Goal: Check status: Check status

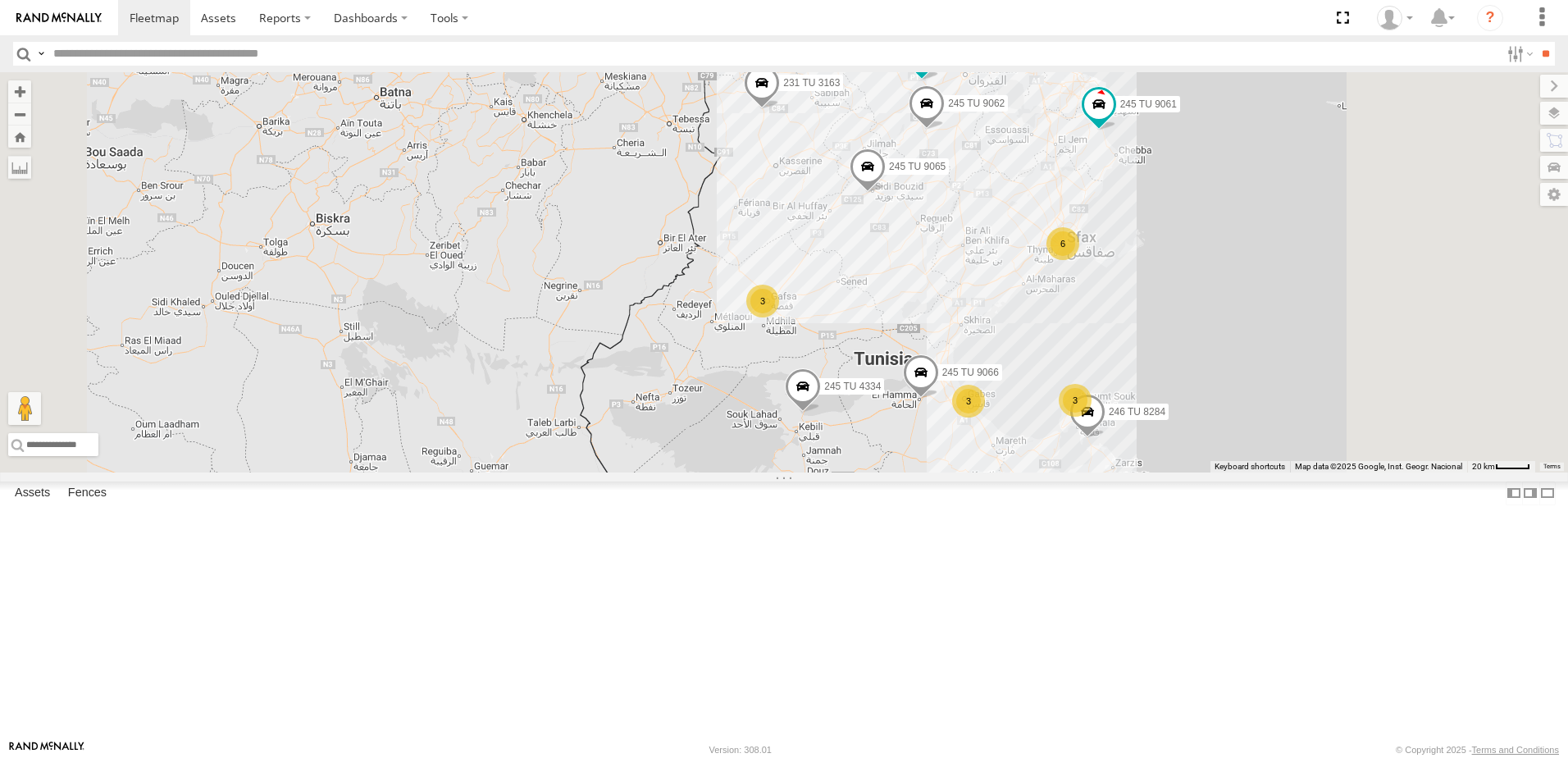
drag, startPoint x: 870, startPoint y: 349, endPoint x: 746, endPoint y: 379, distance: 127.6
click at [739, 388] on div "245 TU 4334 231 TU 3163 245 TU 9061 245 TU 9065 245 TU 9062 245 TU 9060 231 TU …" at bounding box center [784, 272] width 1568 height 400
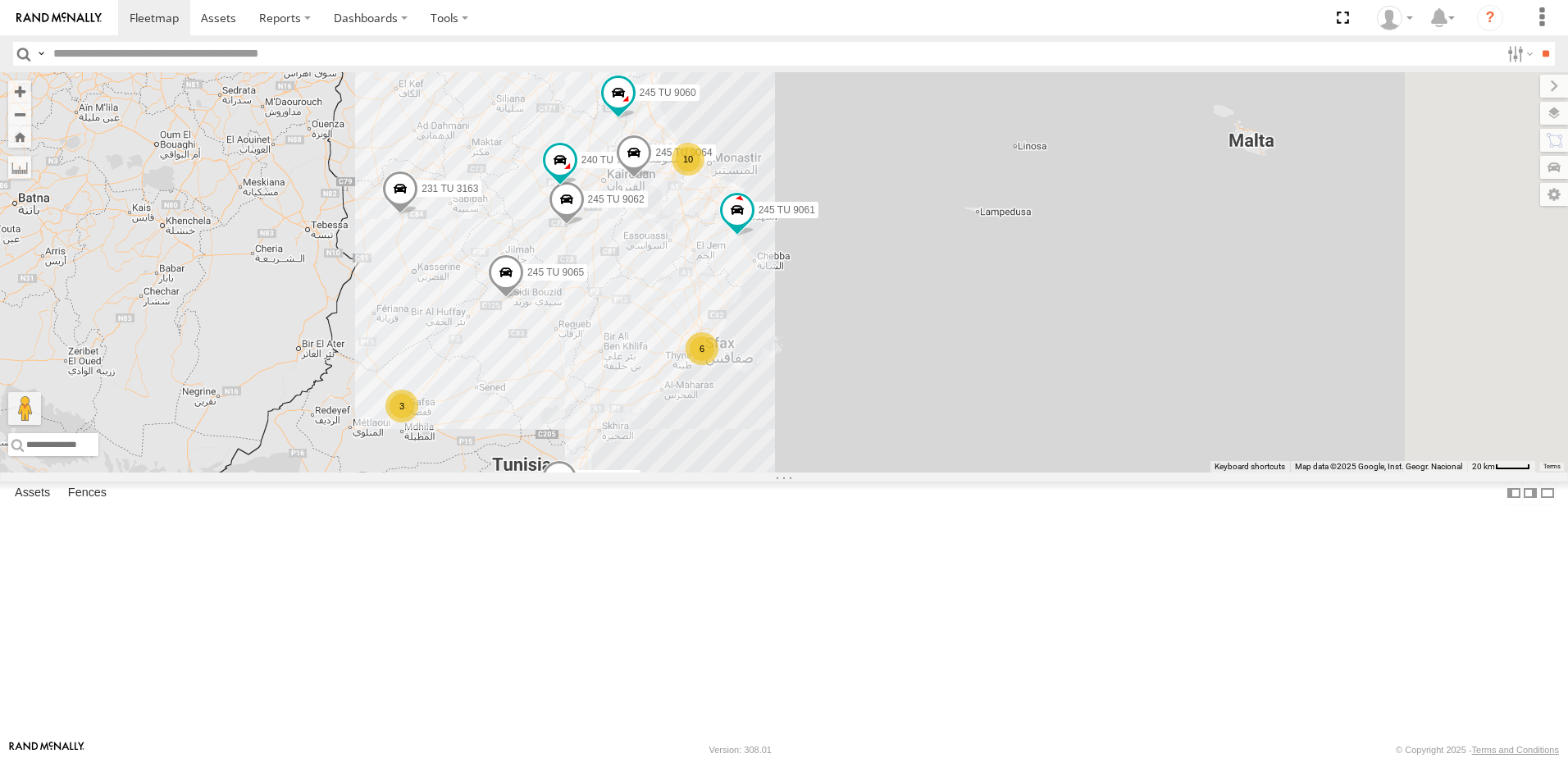
drag, startPoint x: 803, startPoint y: 425, endPoint x: 780, endPoint y: 495, distance: 73.7
click at [780, 472] on div "245 TU 4334 231 TU 3163 245 TU 9061 245 TU 9065 245 TU 9062 245 TU 9060 240 TU …" at bounding box center [784, 272] width 1568 height 400
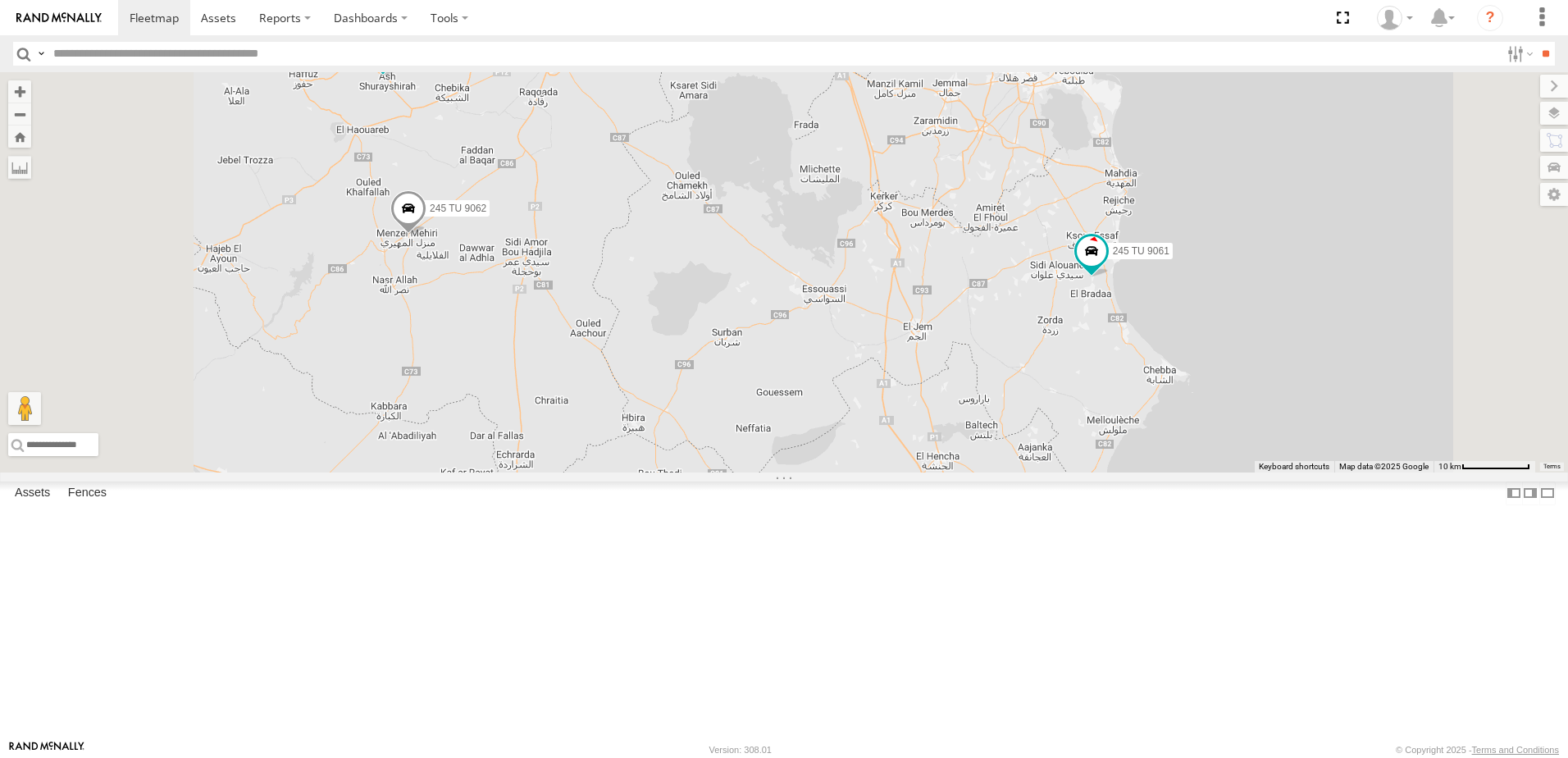
drag, startPoint x: 681, startPoint y: 465, endPoint x: 649, endPoint y: 543, distance: 84.3
click at [649, 472] on div "245 TU 4334 231 TU 3163 245 TU 9061 245 TU 9065 245 TU 9062 245 TU 9060 240 TU …" at bounding box center [784, 272] width 1568 height 400
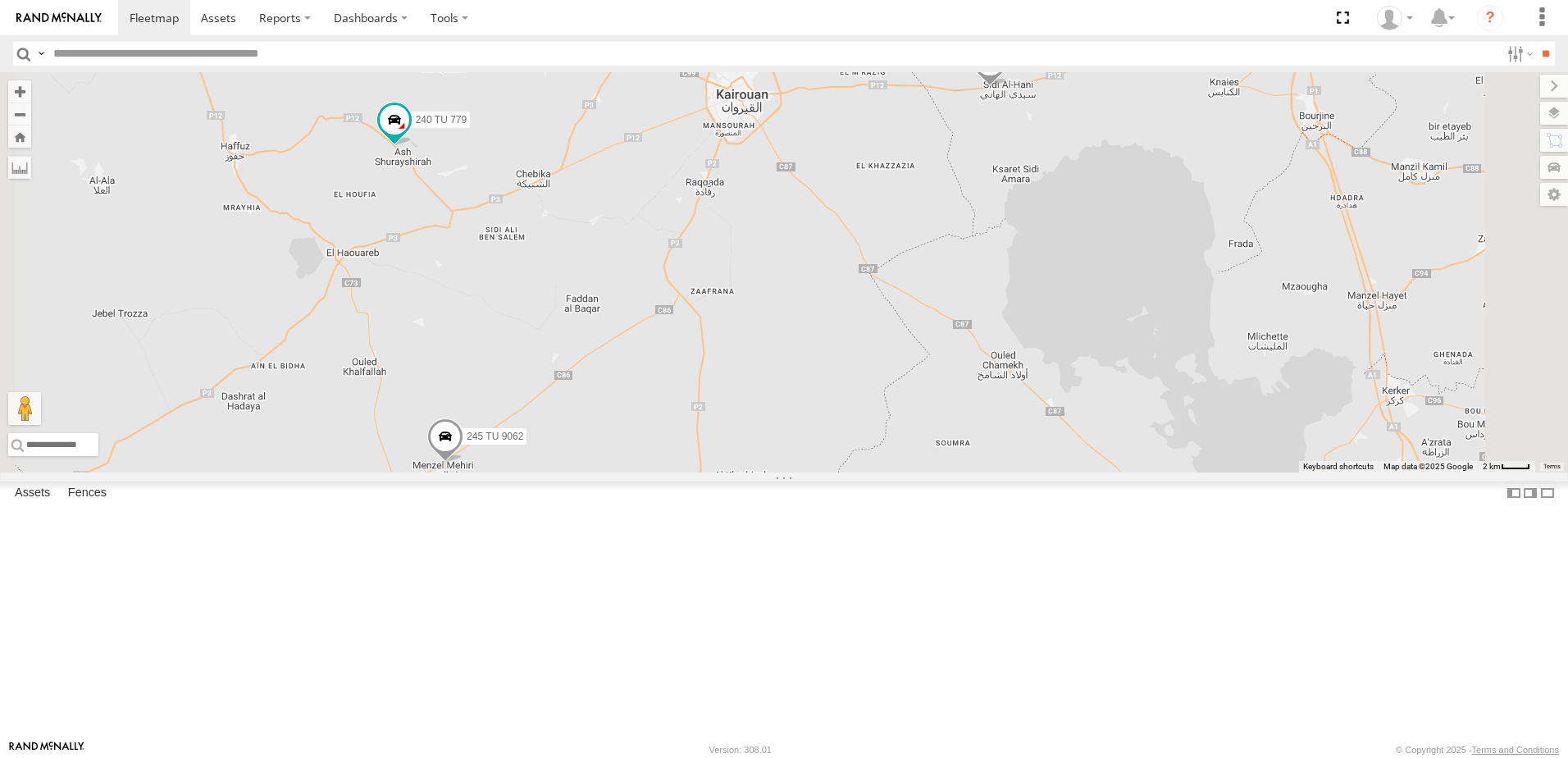
drag, startPoint x: 576, startPoint y: 366, endPoint x: 648, endPoint y: 475, distance: 130.6
click at [648, 472] on div "245 TU 4334 231 TU 3163 245 TU 9061 245 TU 9065 245 TU 9062 245 TU 9060 240 TU …" at bounding box center [784, 272] width 1568 height 400
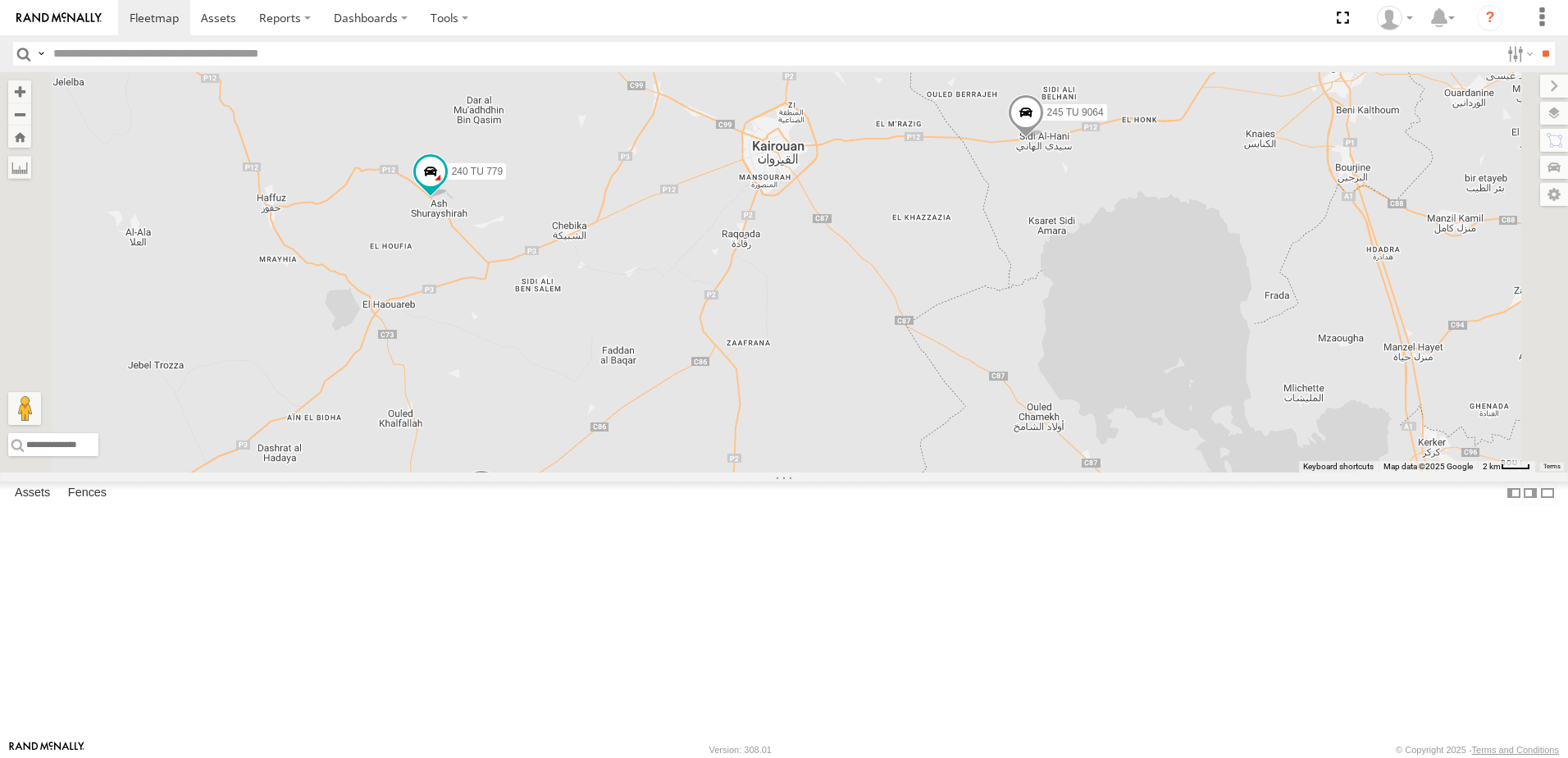
click at [665, 472] on div "245 TU 4334 231 TU 3163 245 TU 9061 245 TU 9065 245 TU 9062 245 TU 9060 240 TU …" at bounding box center [784, 272] width 1568 height 400
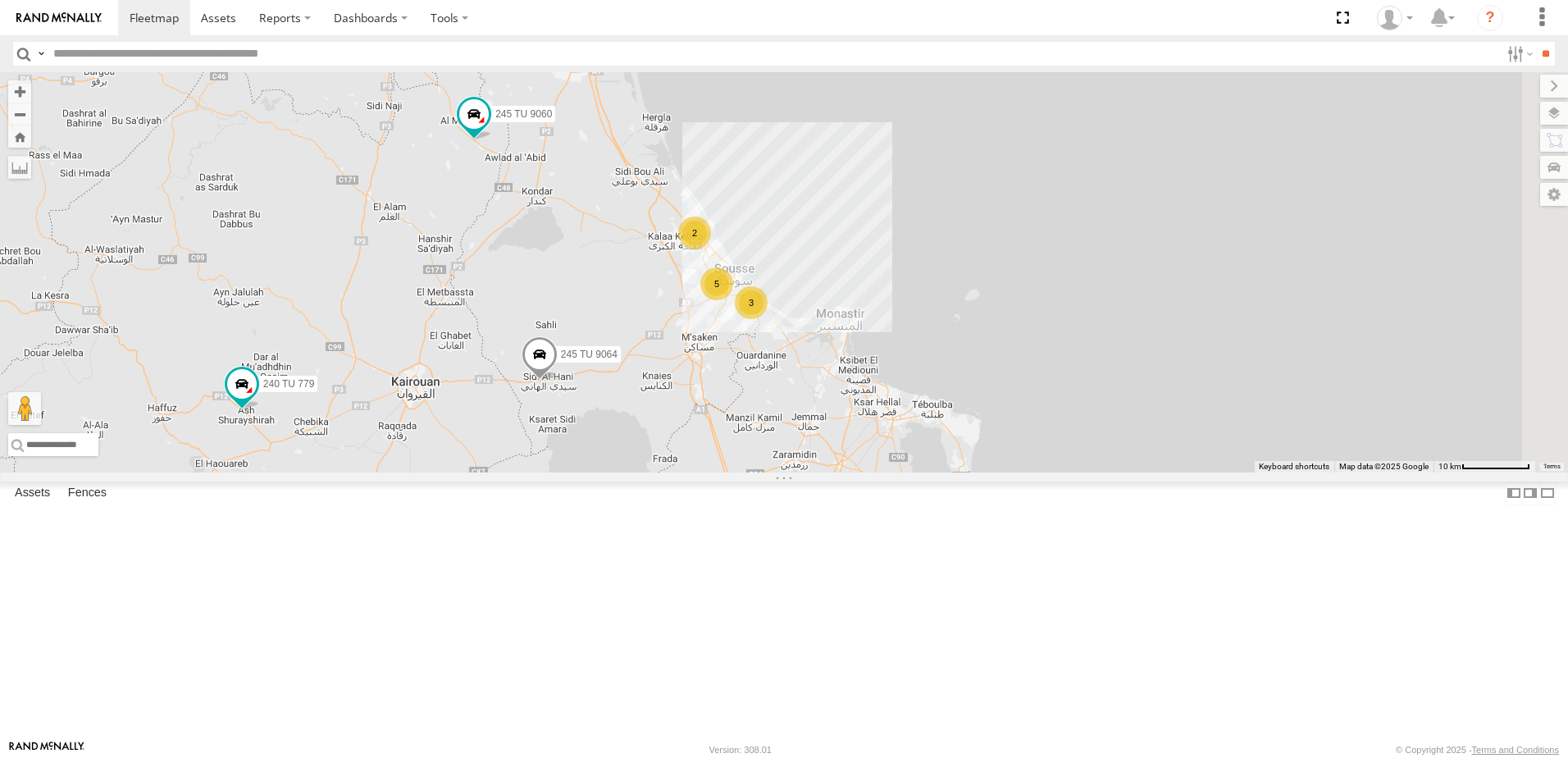
drag, startPoint x: 1040, startPoint y: 319, endPoint x: 861, endPoint y: 515, distance: 265.4
click at [861, 472] on div "245 TU 4334 231 TU 3163 245 TU 9061 245 TU 9065 245 TU 9062 245 TU 9060 240 TU …" at bounding box center [784, 272] width 1568 height 400
click at [558, 380] on span at bounding box center [539, 358] width 36 height 44
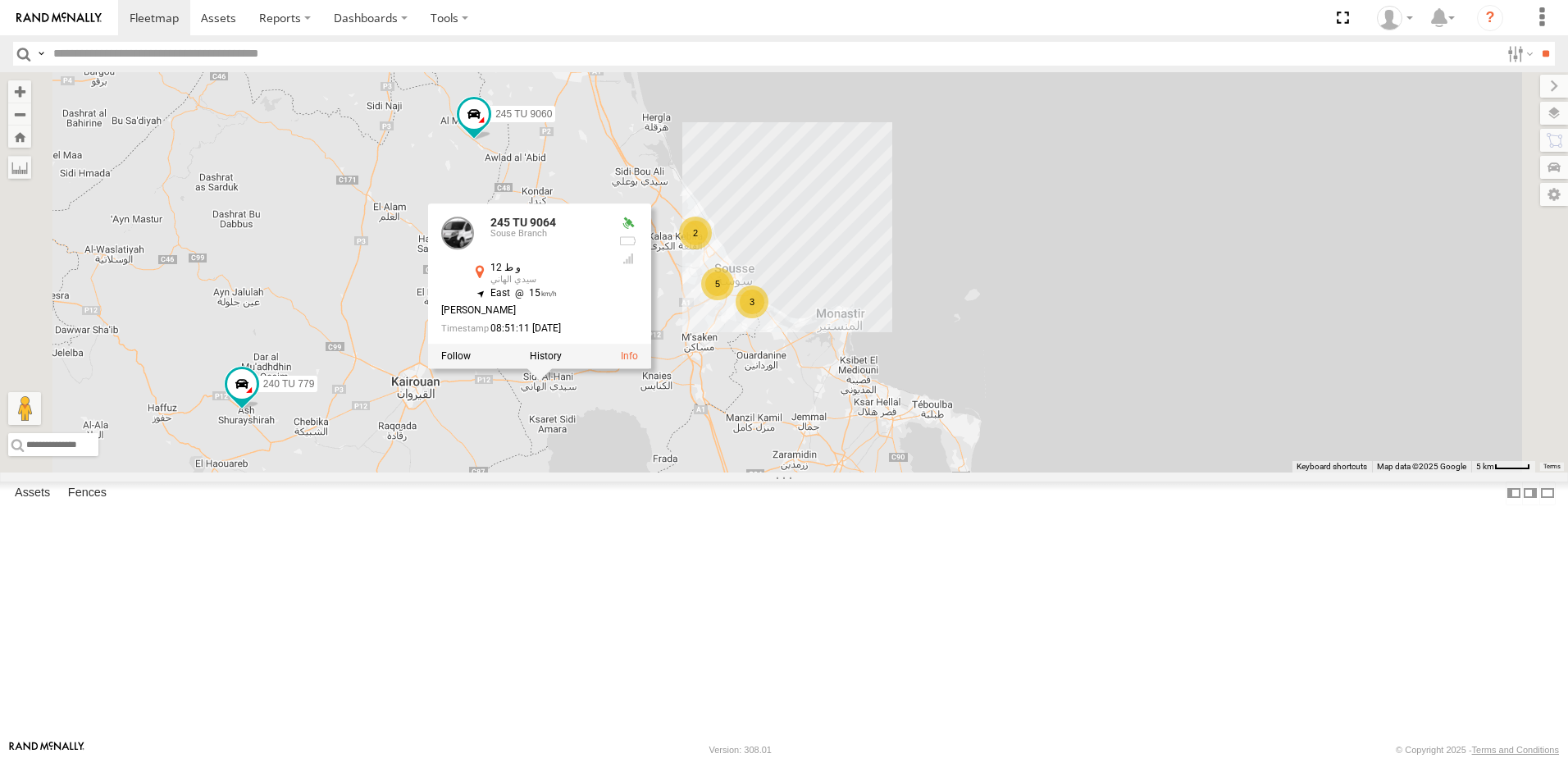
click at [712, 472] on div "245 TU 4334 231 TU 3163 245 TU 9061 245 TU 9065 245 TU 9062 245 TU 9060 240 TU …" at bounding box center [784, 272] width 1568 height 400
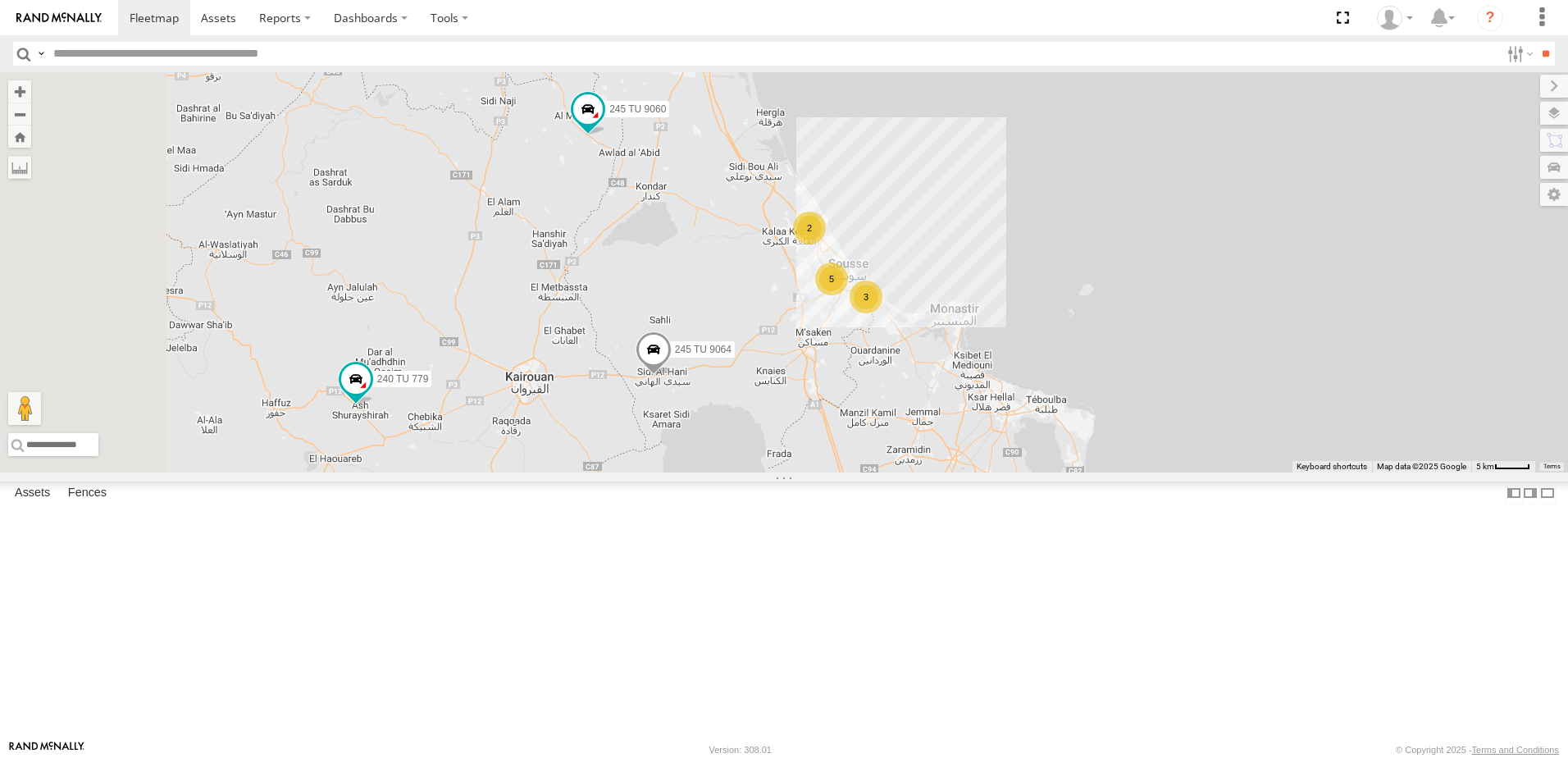
drag, startPoint x: 642, startPoint y: 567, endPoint x: 764, endPoint y: 561, distance: 122.1
click at [764, 472] on div "245 TU 4334 231 TU 3163 245 TU 9061 245 TU 9065 245 TU 9062 245 TU 9060 240 TU …" at bounding box center [784, 272] width 1568 height 400
click at [405, 564] on span at bounding box center [387, 541] width 36 height 44
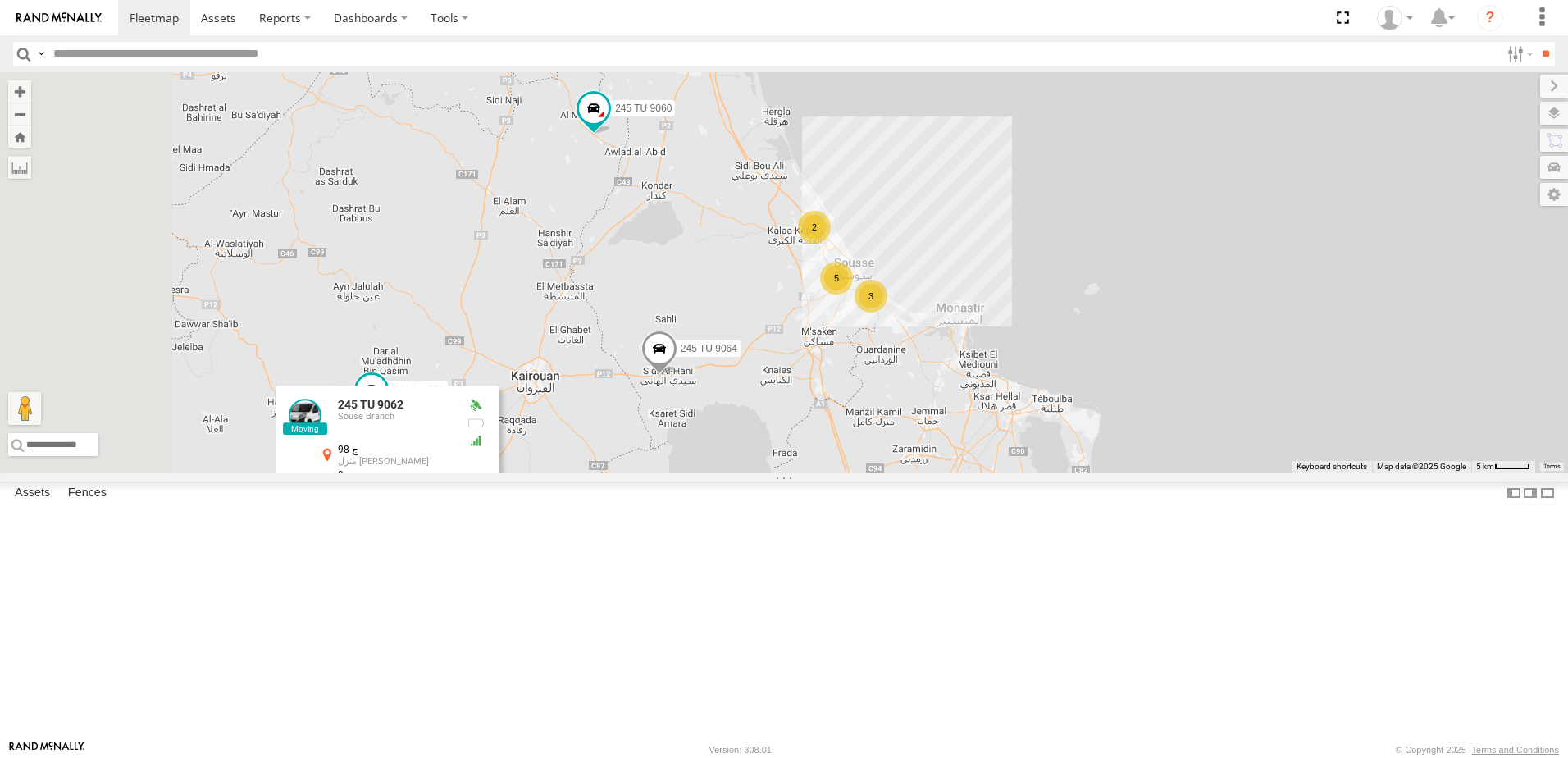
click at [807, 472] on div "245 TU 4334 231 TU 3163 245 TU 9061 245 TU 9065 245 TU 9062 245 TU 9060 240 TU …" at bounding box center [784, 272] width 1568 height 400
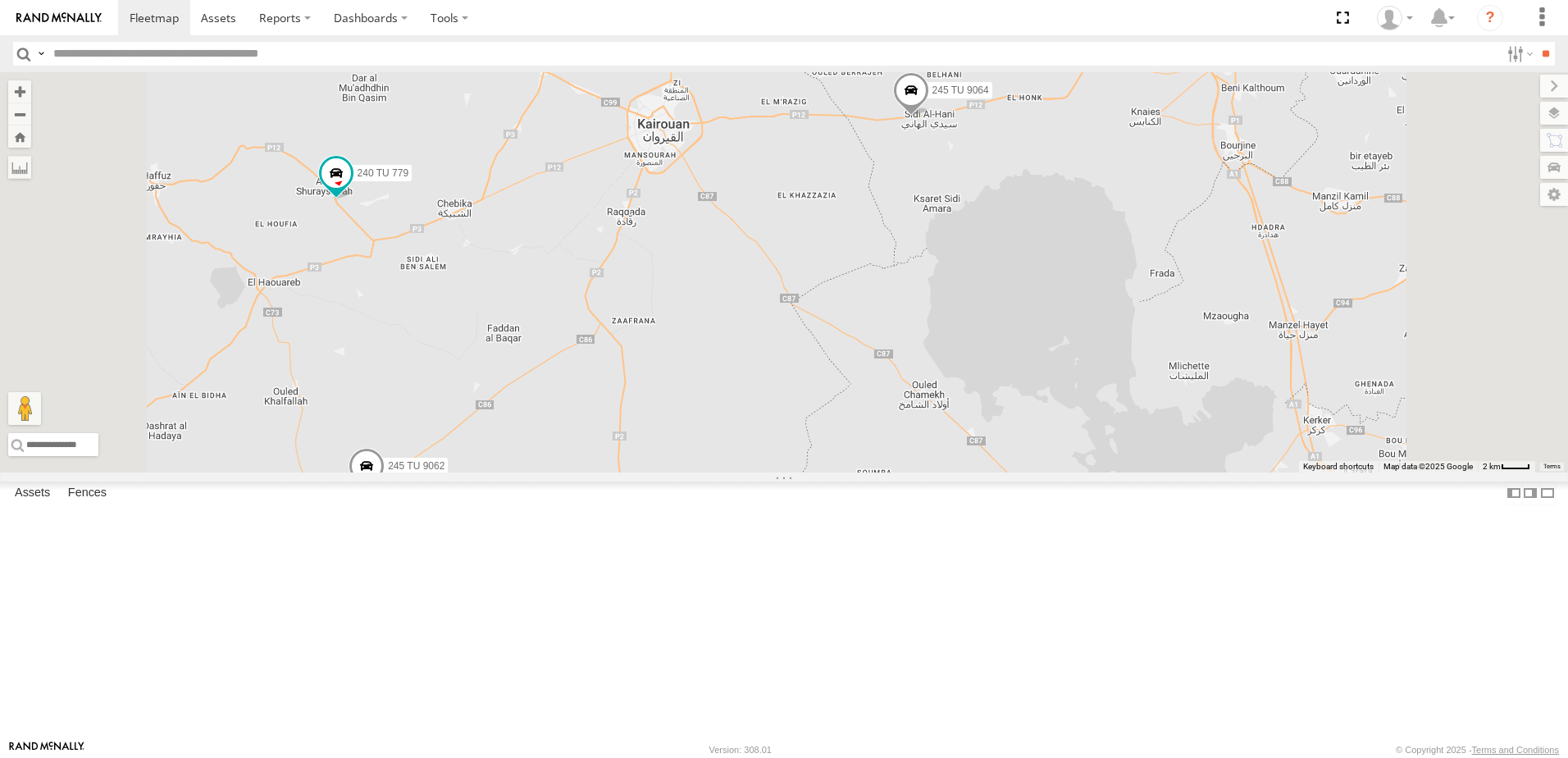
drag, startPoint x: 840, startPoint y: 600, endPoint x: 835, endPoint y: 478, distance: 122.1
click at [835, 472] on div "245 TU 4334 231 TU 3163 245 TU 9061 245 TU 9065 245 TU 9062 245 TU 9060 240 TU …" at bounding box center [784, 272] width 1568 height 400
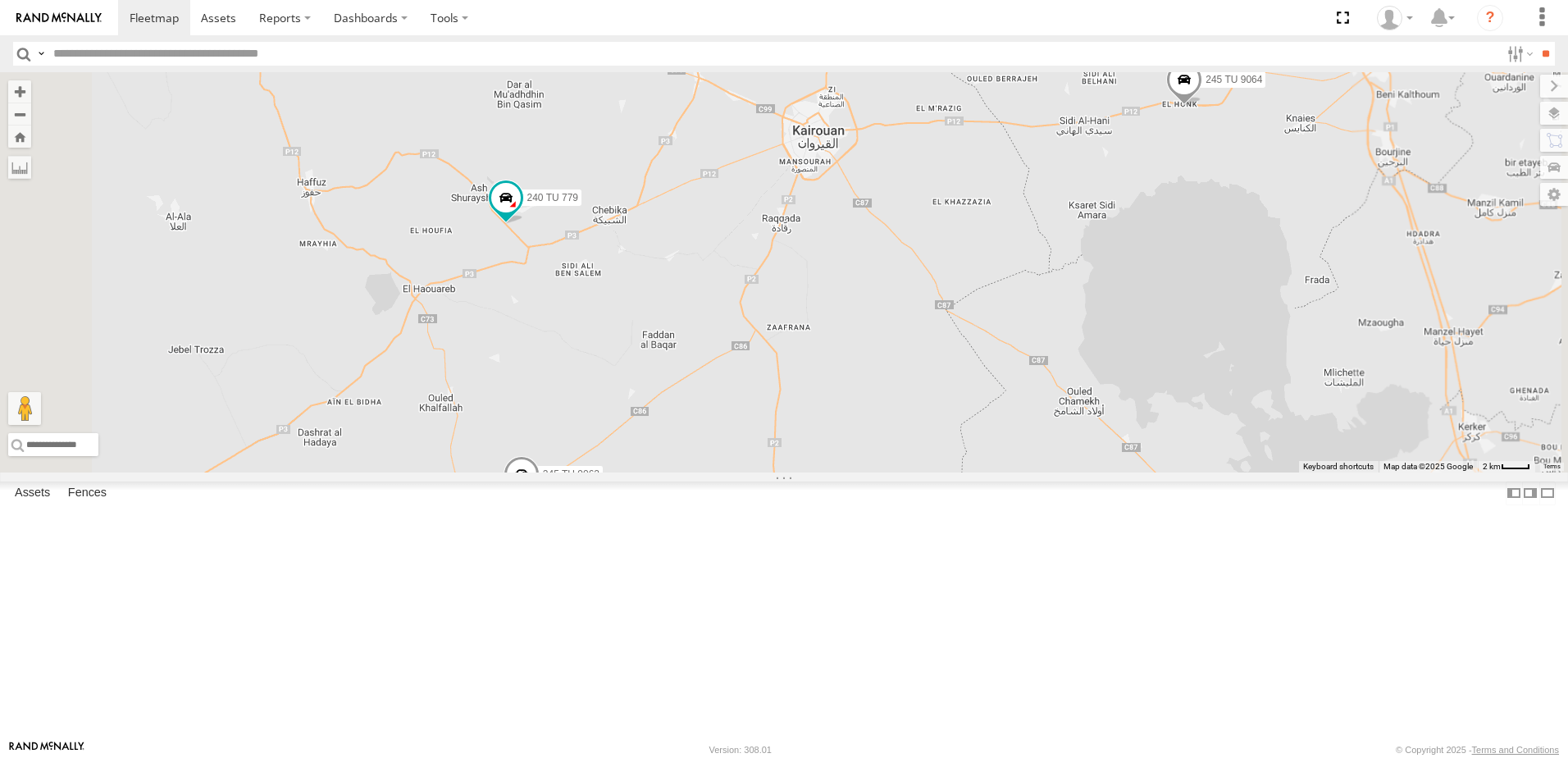
drag, startPoint x: 658, startPoint y: 290, endPoint x: 827, endPoint y: 307, distance: 169.9
click at [827, 307] on div "245 TU 4334 231 TU 3163 245 TU 9061 245 TU 9065 245 TU 9062 245 TU 9060 240 TU …" at bounding box center [784, 272] width 1568 height 400
click at [540, 491] on span at bounding box center [521, 469] width 36 height 44
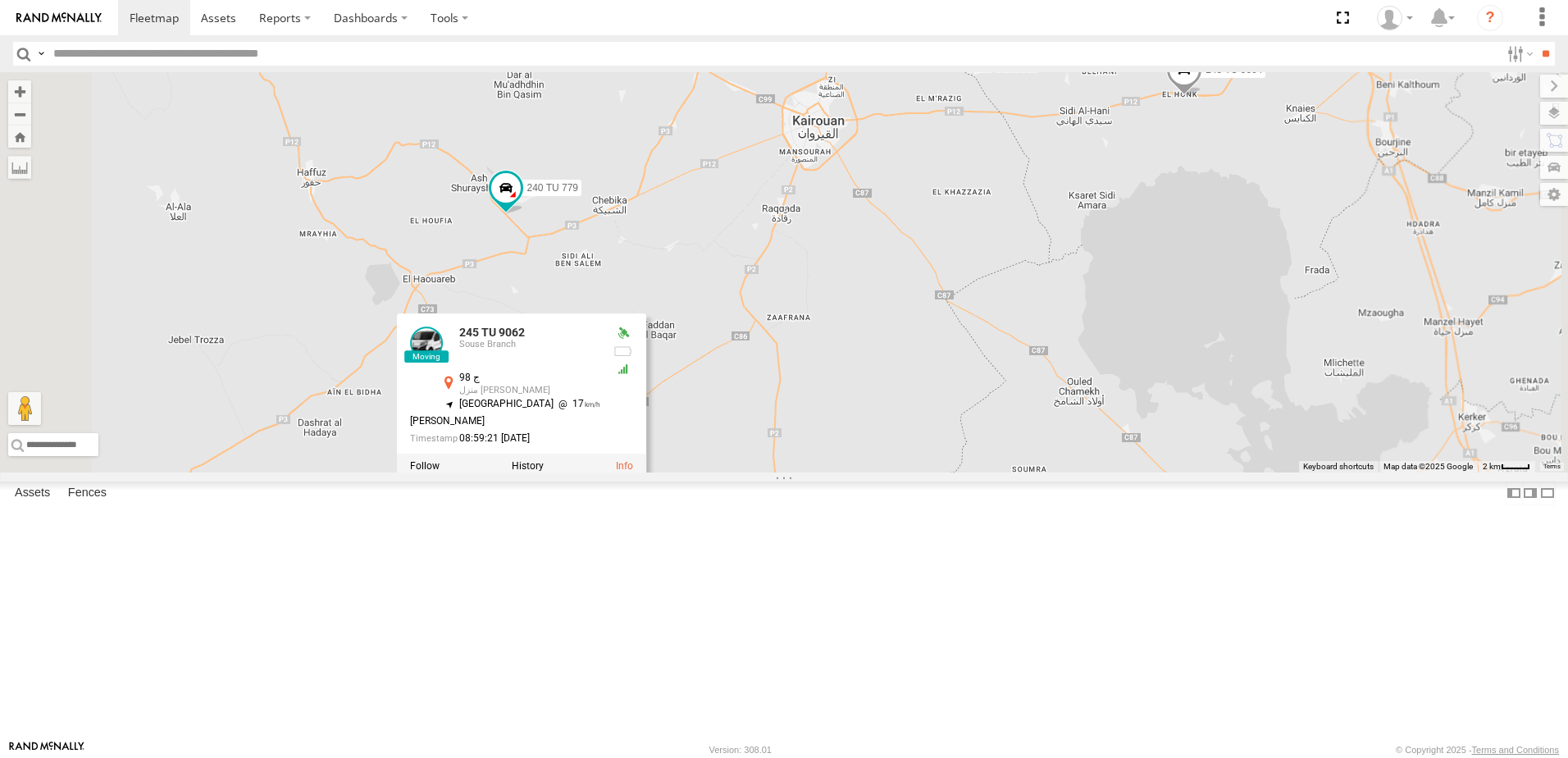
click at [722, 472] on div "245 TU 4334 231 TU 3163 245 TU 9061 245 TU 9065 245 TU 9062 245 TU 9060 240 TU …" at bounding box center [784, 272] width 1568 height 400
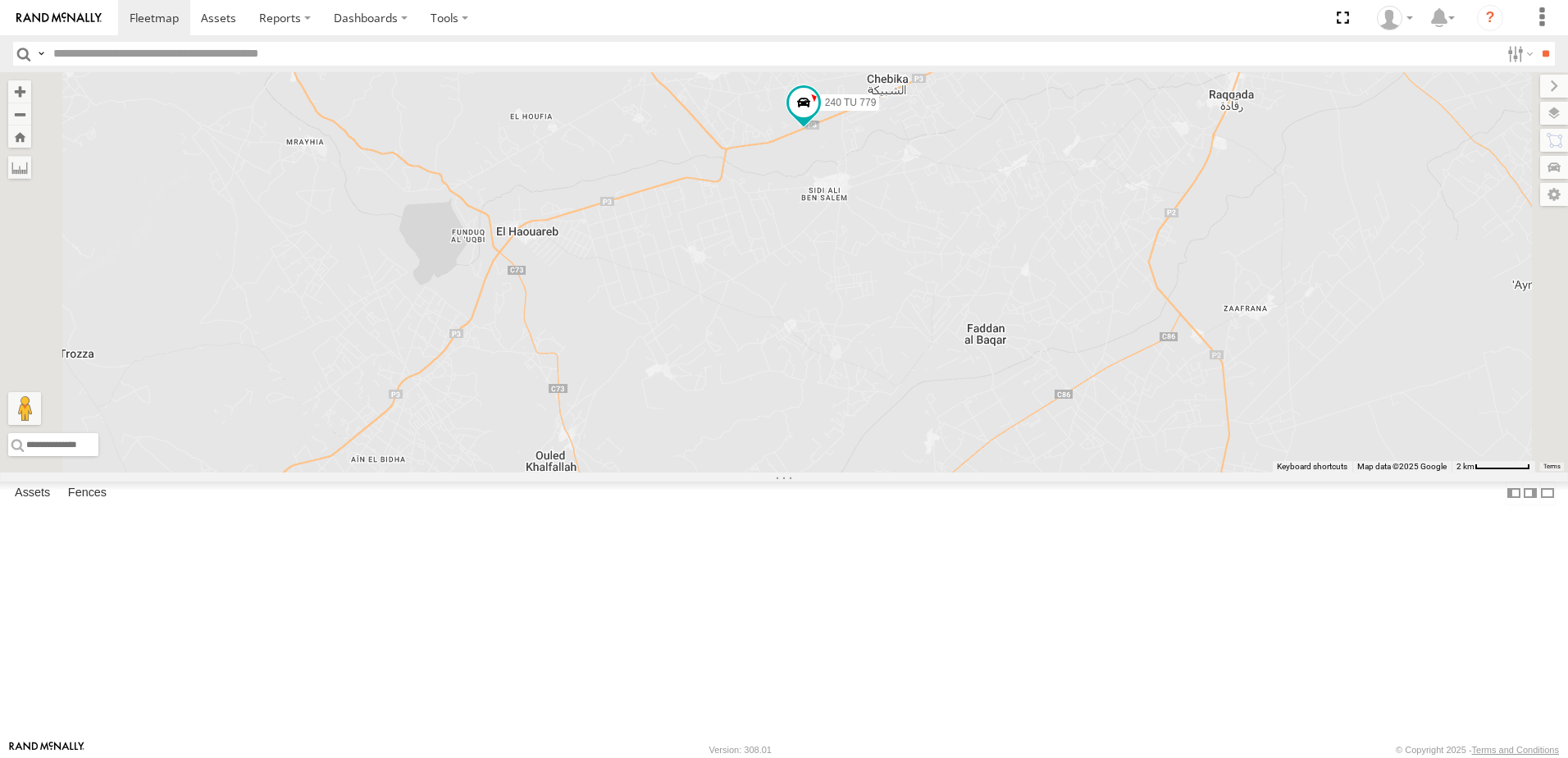
click at [1041, 379] on div "240 TU 779" at bounding box center [784, 272] width 1568 height 400
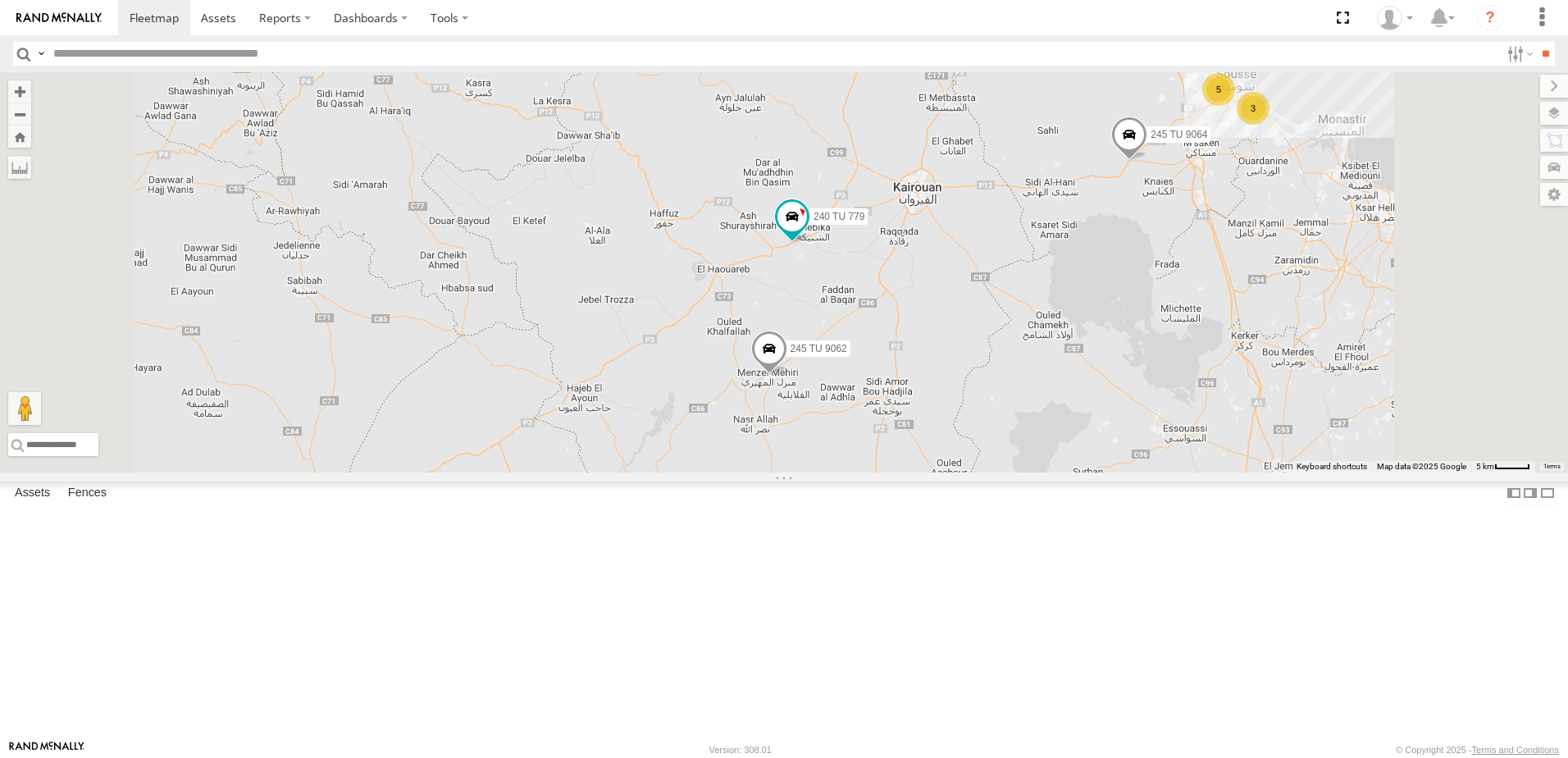
drag, startPoint x: 1022, startPoint y: 598, endPoint x: 1029, endPoint y: 524, distance: 74.3
click at [1029, 472] on div "240 TU 779 245 TU 9062 3 5 2 245 TU 9060 245 TU 9064" at bounding box center [784, 272] width 1568 height 400
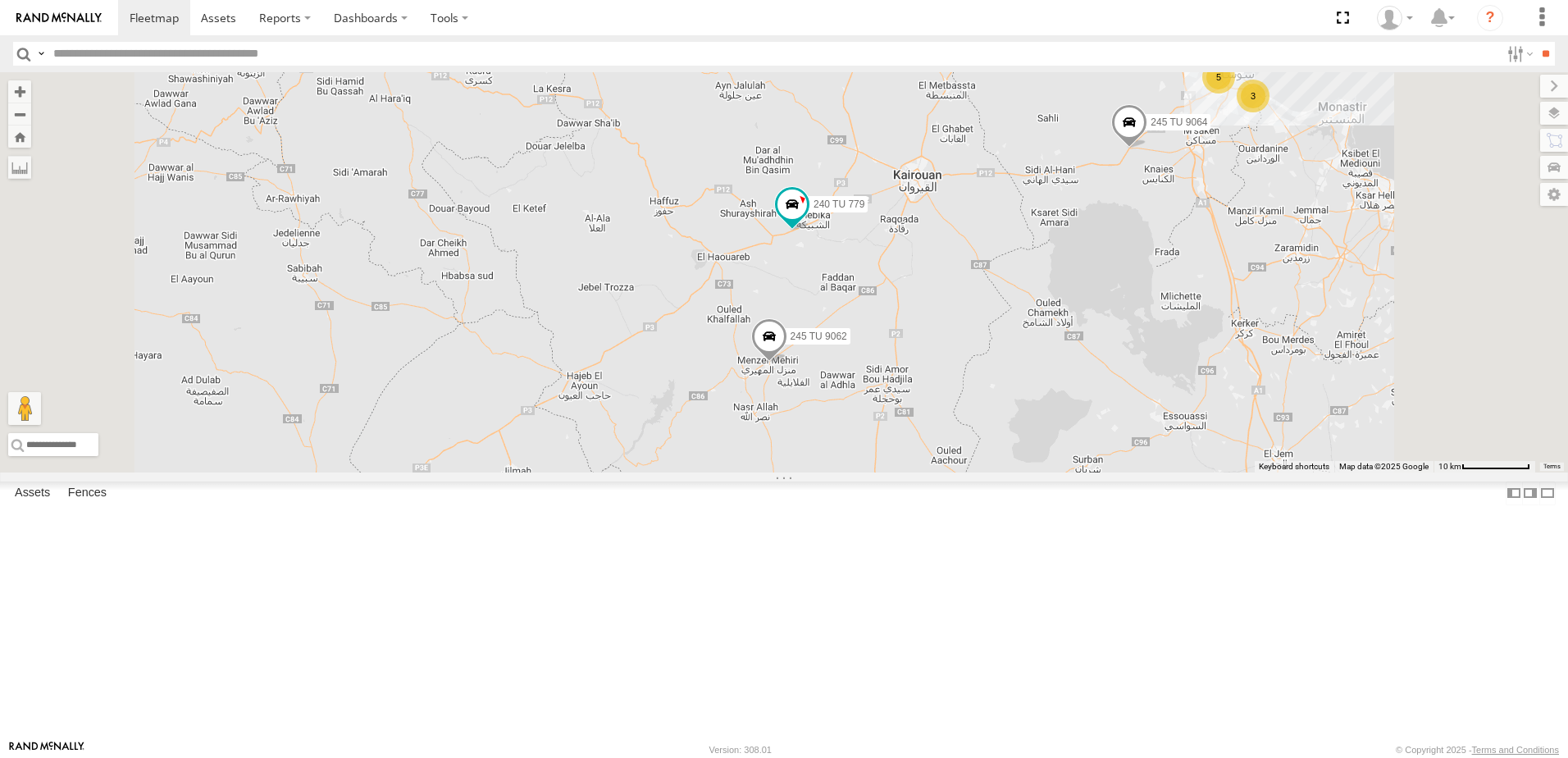
click at [787, 363] on span at bounding box center [769, 340] width 36 height 44
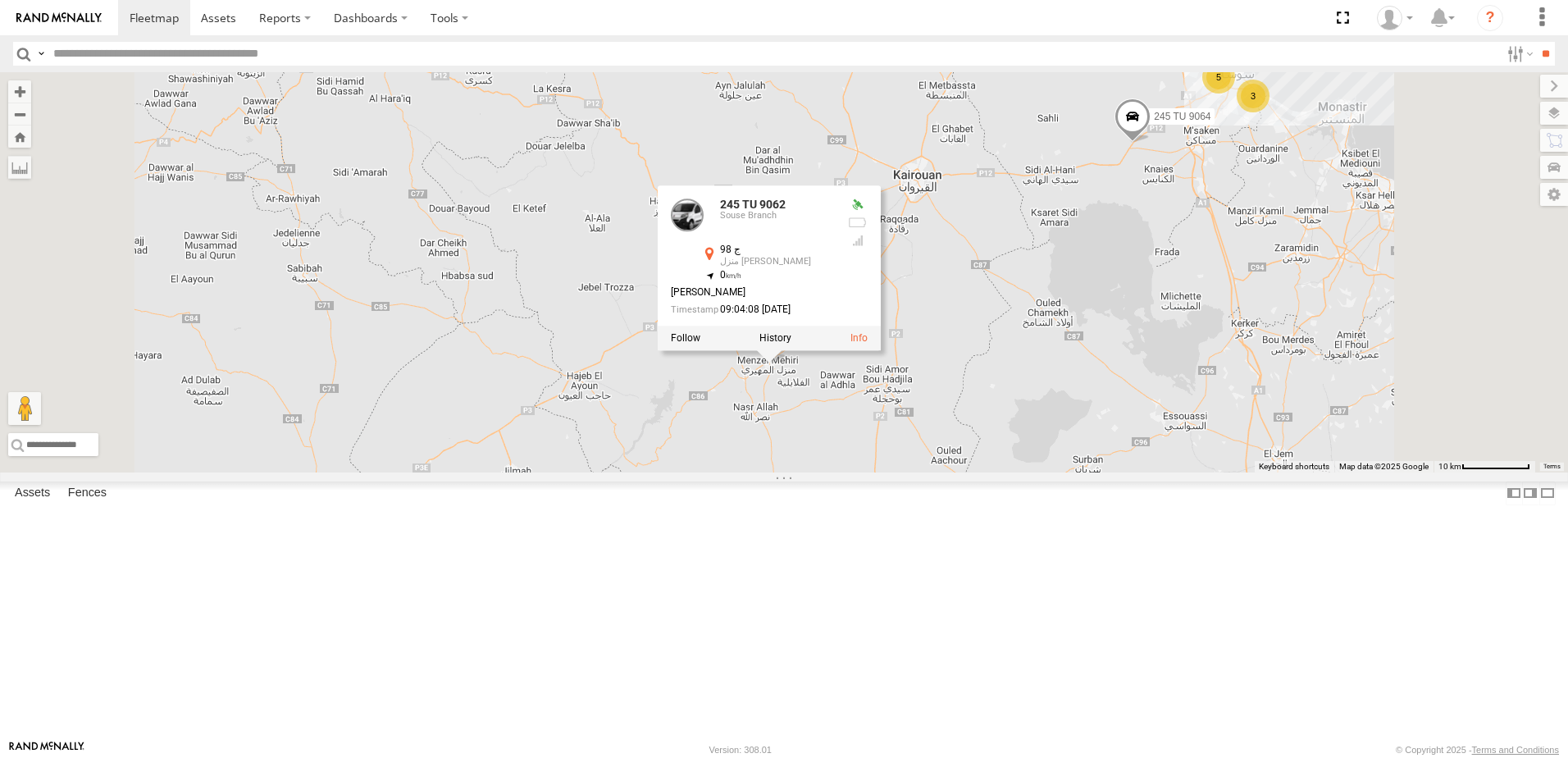
click at [875, 472] on div "240 TU 779 245 TU 9062 3 5 2 245 TU 9060 245 TU 9064 245 TU 9062 Souse Branch ج…" at bounding box center [784, 272] width 1568 height 400
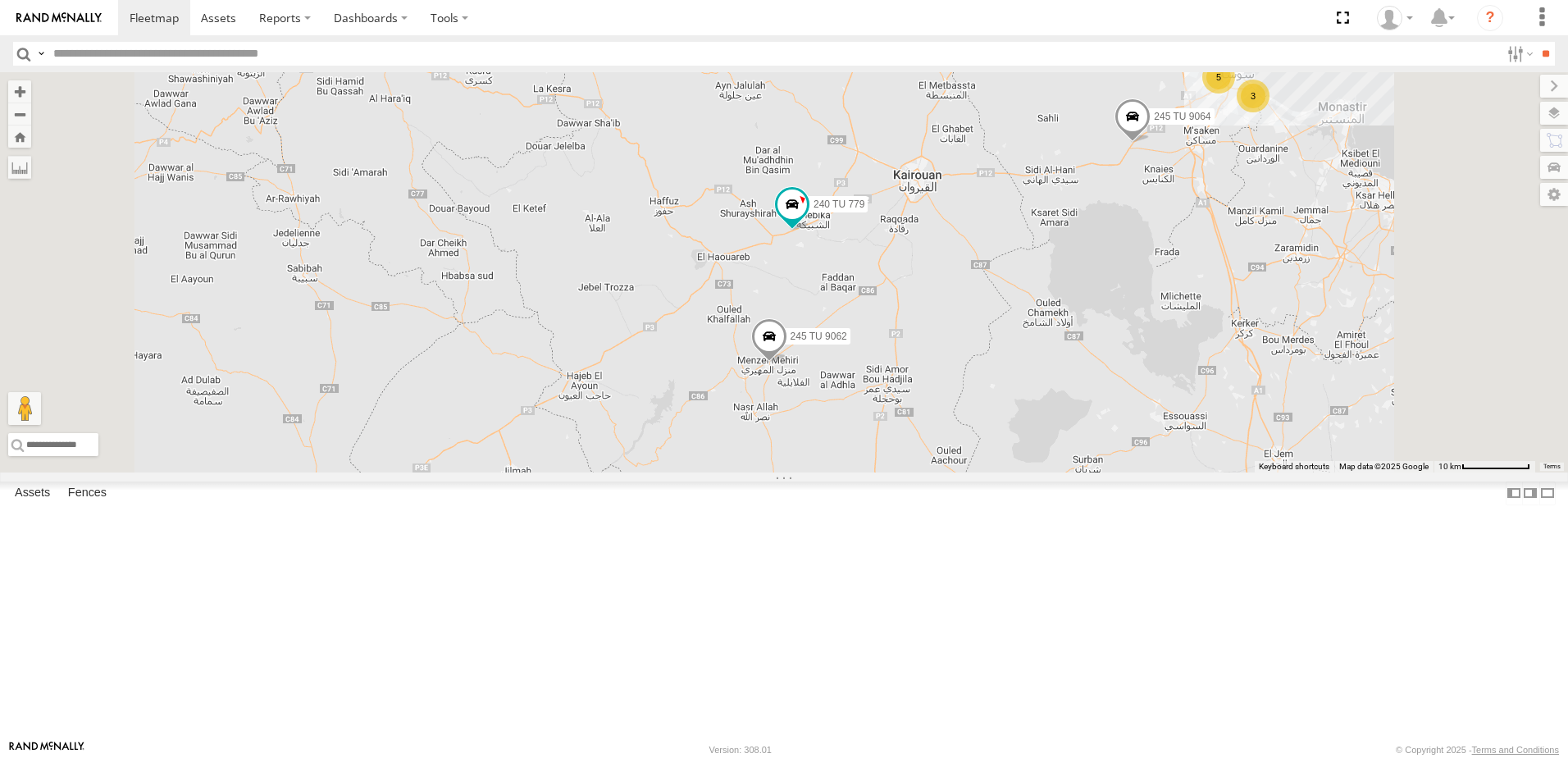
click at [787, 363] on span at bounding box center [769, 340] width 36 height 44
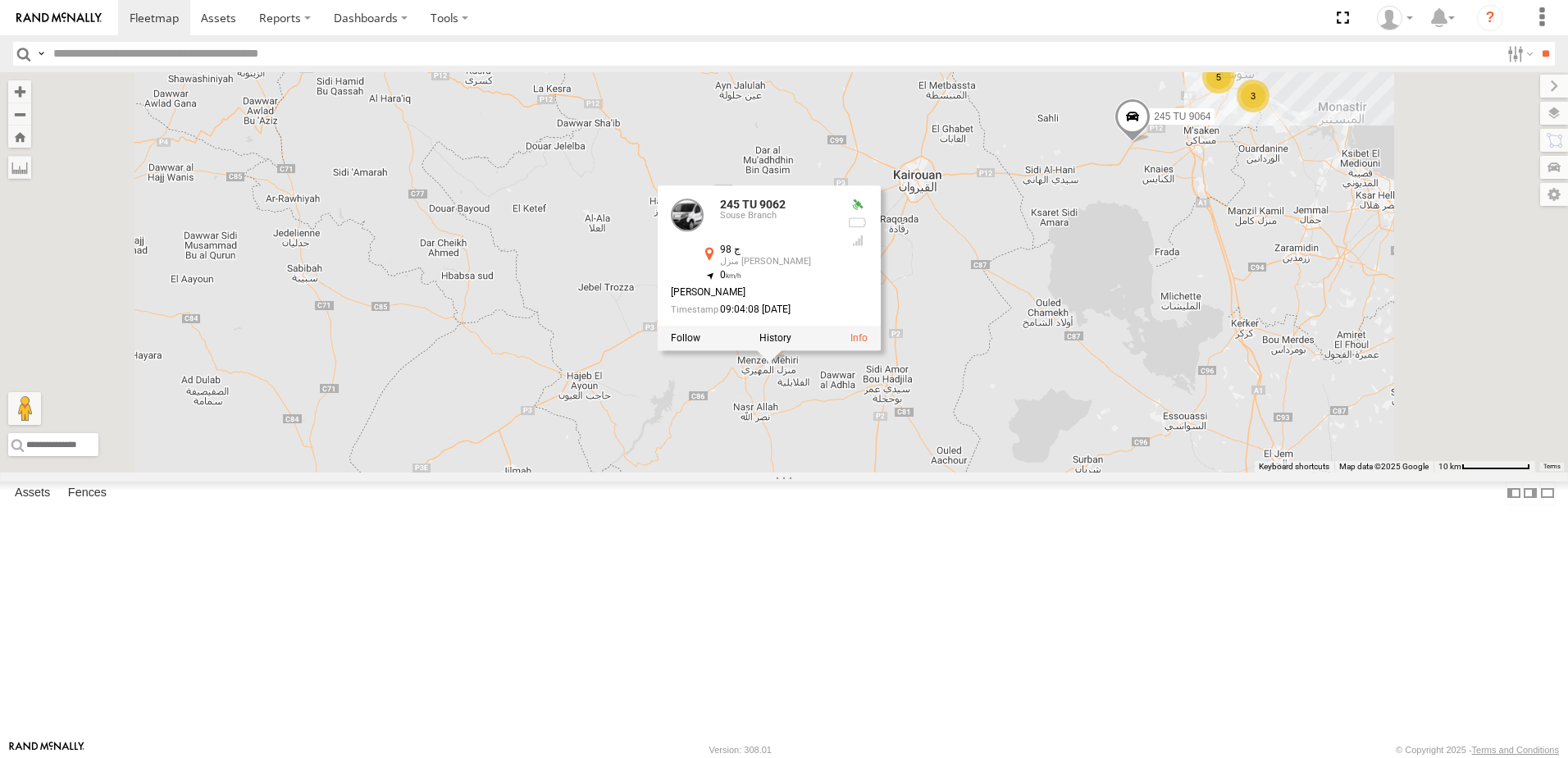
click at [902, 472] on div "240 TU 779 245 TU 9062 3 5 2 245 TU 9060 245 TU 9064 245 TU 9062 Souse Branch ج…" at bounding box center [784, 272] width 1568 height 400
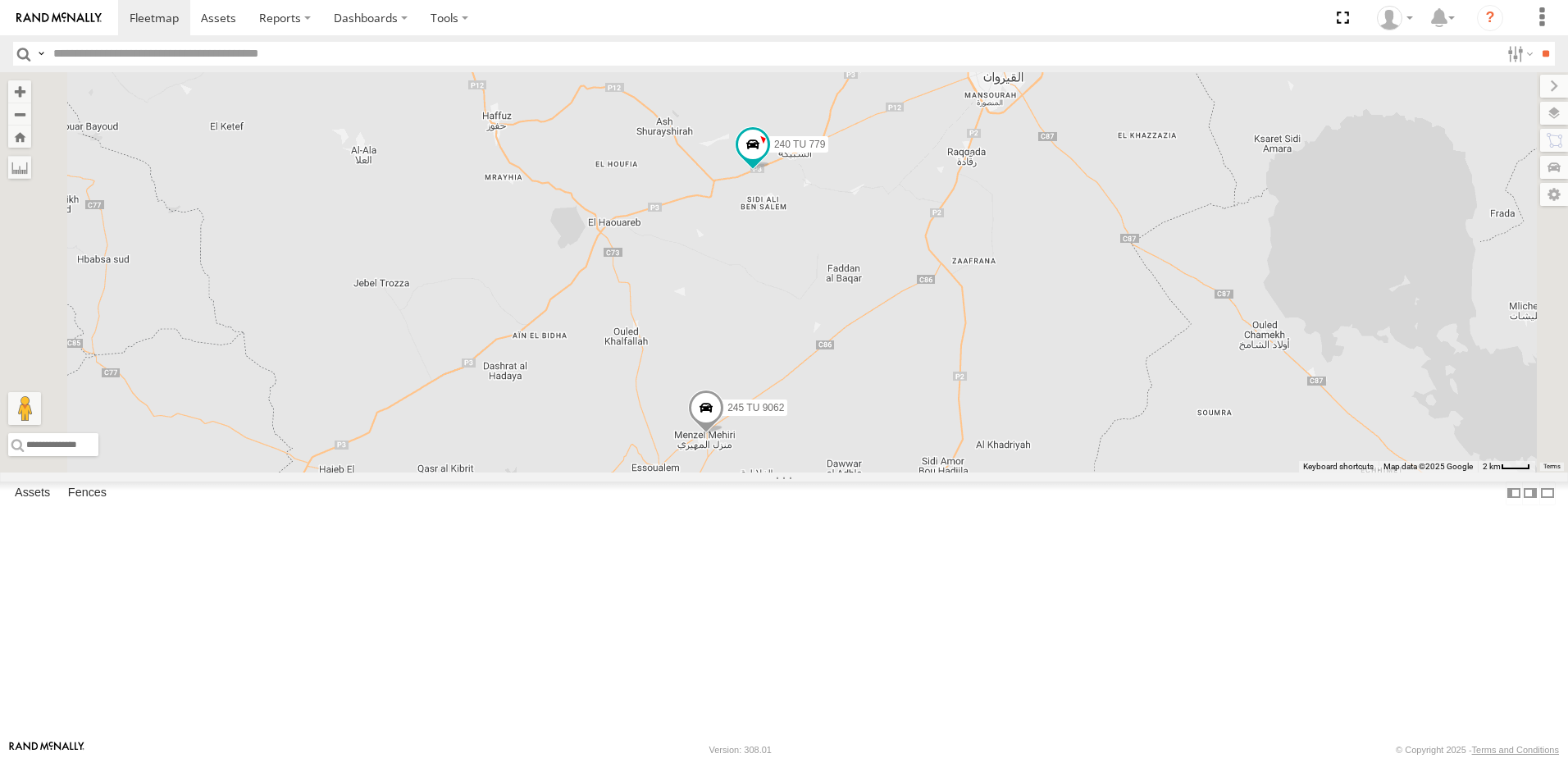
drag, startPoint x: 994, startPoint y: 488, endPoint x: 910, endPoint y: 580, distance: 124.6
click at [910, 472] on div "240 TU 779 245 TU 9062 245 TU 9060 245 TU 9064" at bounding box center [784, 272] width 1568 height 400
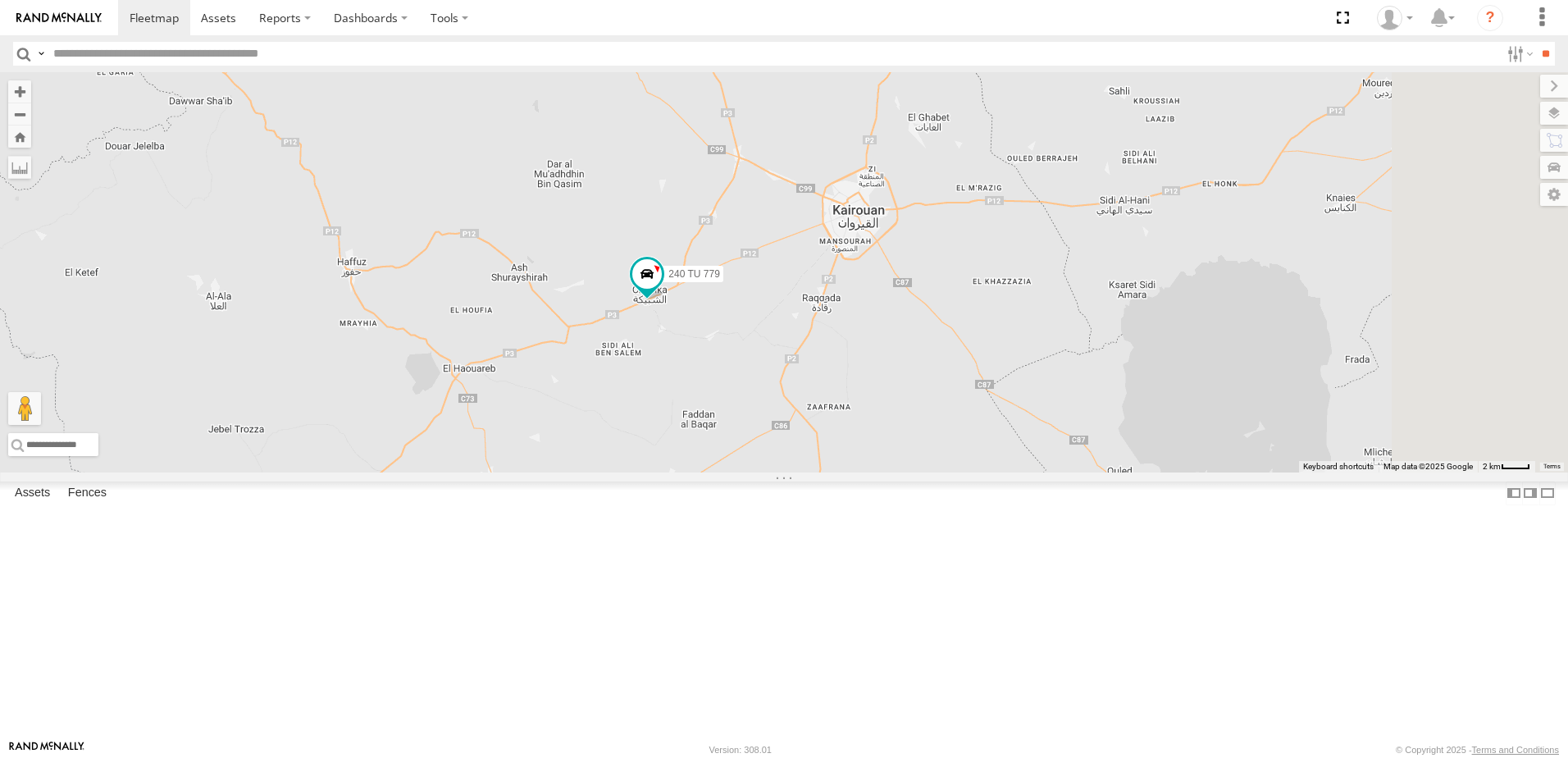
drag, startPoint x: 1002, startPoint y: 363, endPoint x: 869, endPoint y: 506, distance: 195.3
click at [869, 472] on div "245 TU 9062 240 TU 779" at bounding box center [784, 272] width 1568 height 400
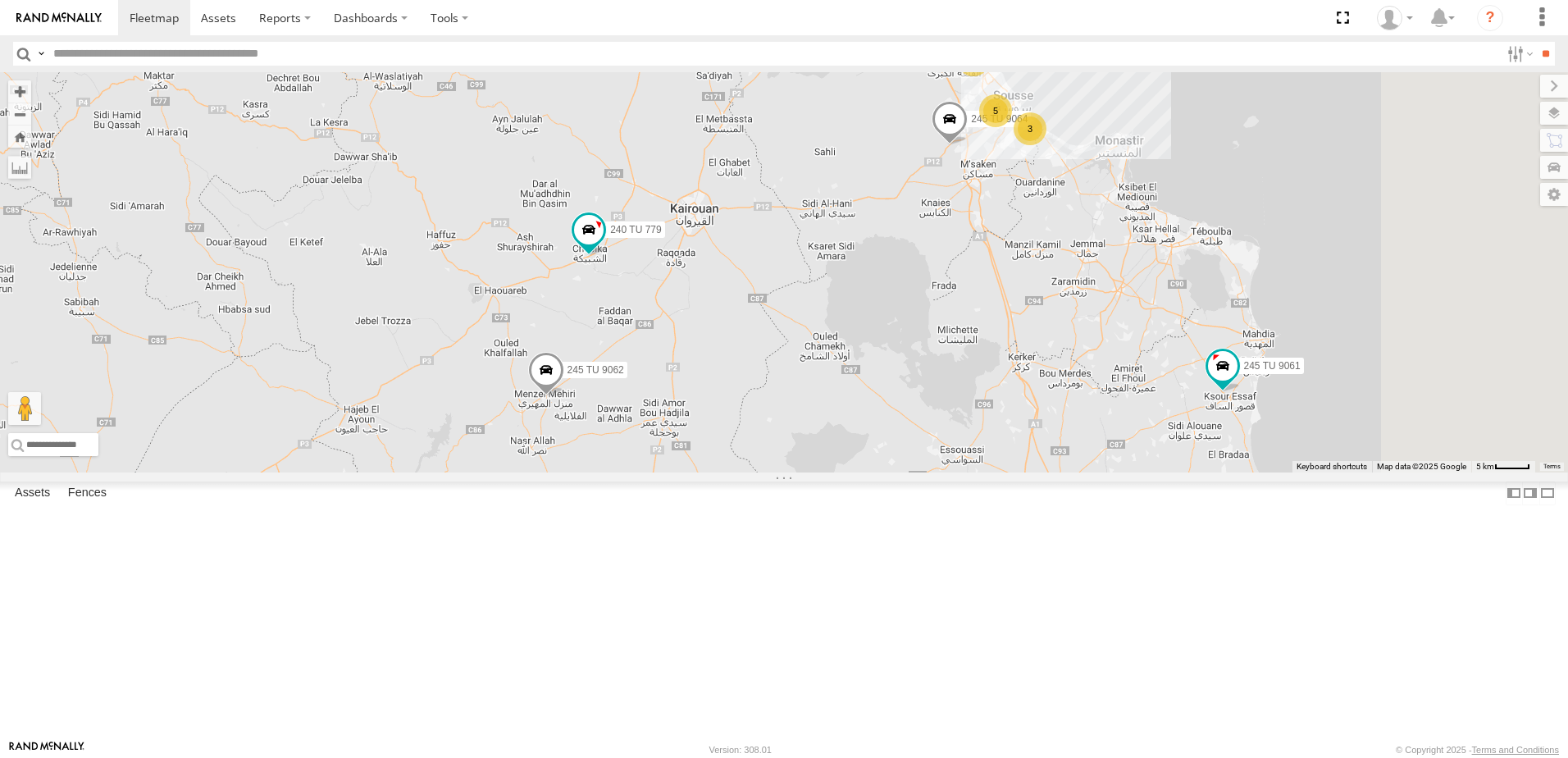
drag, startPoint x: 1504, startPoint y: 574, endPoint x: 1414, endPoint y: 541, distance: 95.9
click at [1414, 472] on div "245 TU 9062 240 TU 779 245 TU 9064 3 5 2 245 TU 9061 245 TU 9060" at bounding box center [784, 272] width 1568 height 400
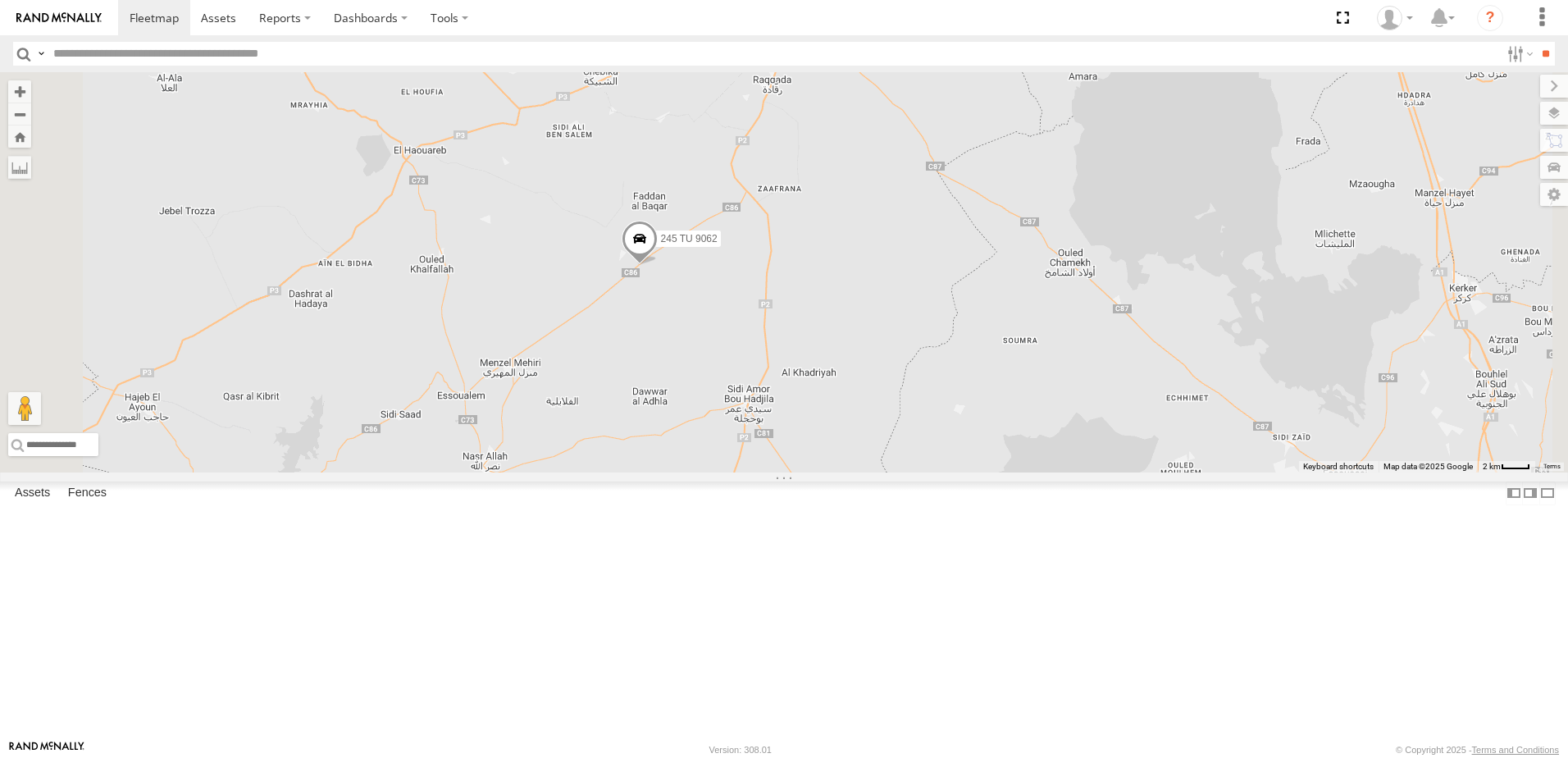
drag, startPoint x: 852, startPoint y: 397, endPoint x: 874, endPoint y: 509, distance: 114.1
click at [868, 472] on div "245 TU 9061 245 TU 9062 245 TU 9060 240 TU 779 231 TU 3163 245 TU 9065 231 TU 3…" at bounding box center [784, 272] width 1568 height 400
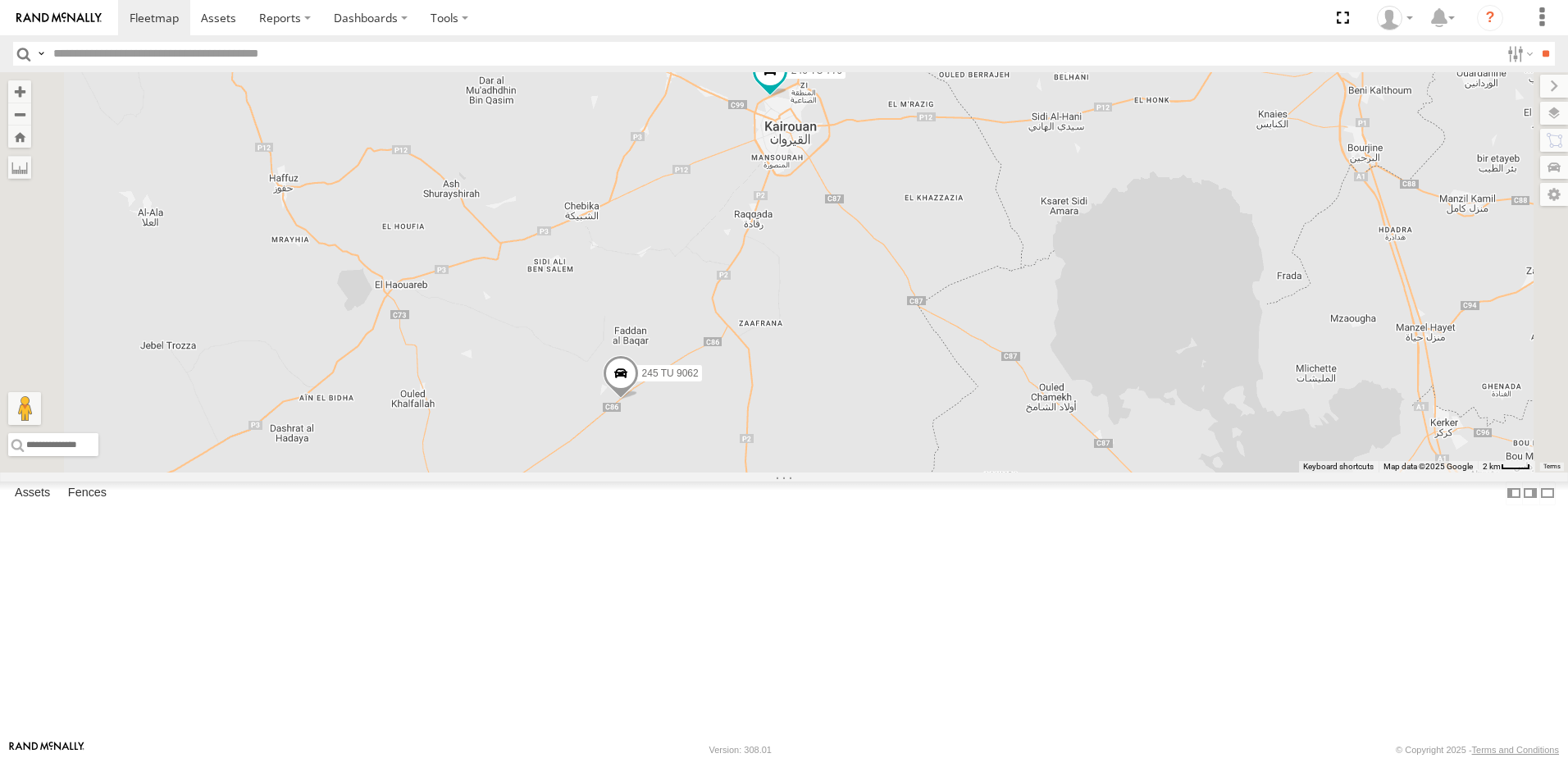
drag, startPoint x: 1000, startPoint y: 208, endPoint x: 980, endPoint y: 332, distance: 125.6
click at [974, 351] on div "245 TU 9061 245 TU 9062 245 TU 9060 240 TU 779 231 TU 3163 245 TU 9065 231 TU 3…" at bounding box center [784, 272] width 1568 height 400
